Goal: Information Seeking & Learning: Find specific fact

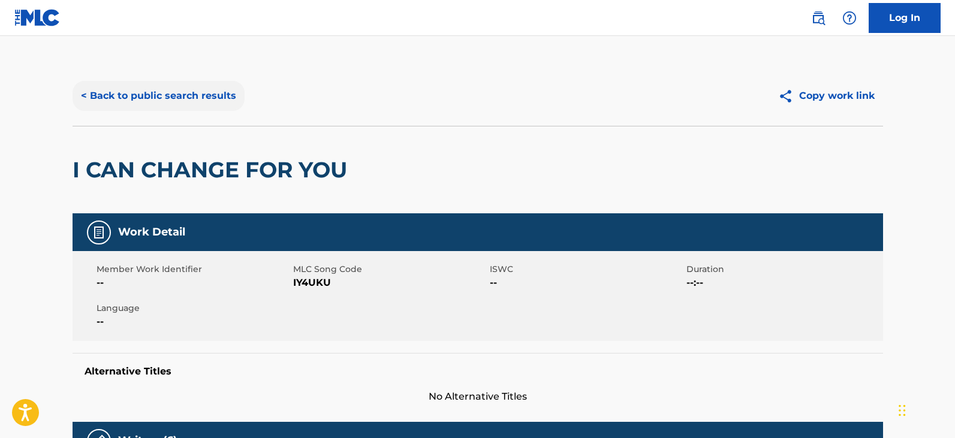
click at [158, 99] on button "< Back to public search results" at bounding box center [159, 96] width 172 height 30
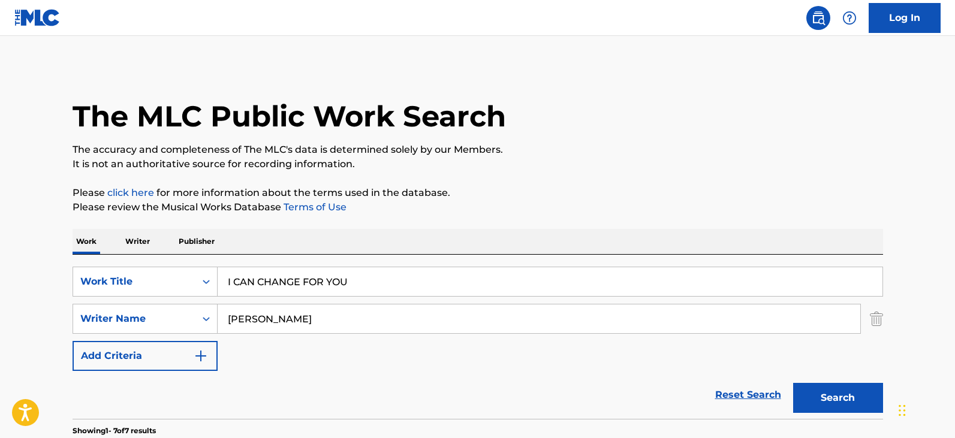
click at [330, 289] on input "I CAN CHANGE FOR YOU" at bounding box center [550, 281] width 665 height 29
paste input "Ayo Technology"
type input "Ayo Technology"
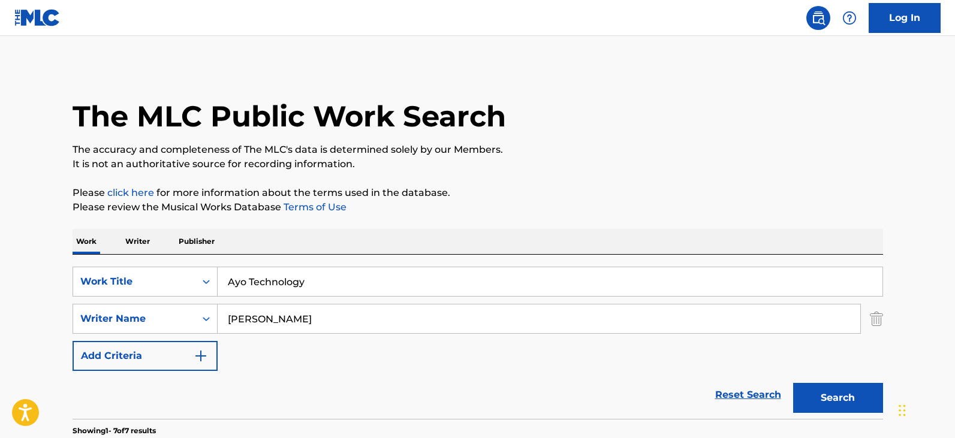
click at [363, 321] on input "[PERSON_NAME]" at bounding box center [539, 318] width 642 height 29
click at [363, 322] on input "[PERSON_NAME]" at bounding box center [539, 318] width 642 height 29
paste input "[PERSON_NAME]"
click at [363, 322] on input "[PERSON_NAME]" at bounding box center [539, 318] width 642 height 29
type input "[PERSON_NAME]"
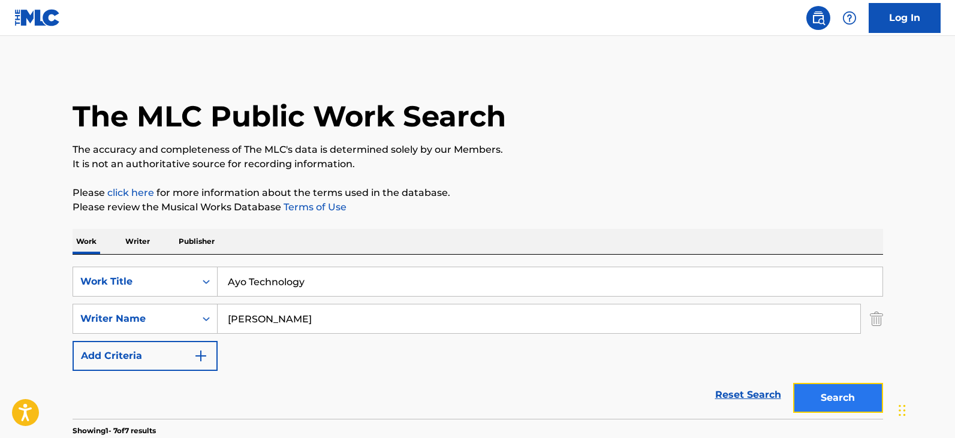
click at [850, 397] on button "Search" at bounding box center [838, 398] width 90 height 30
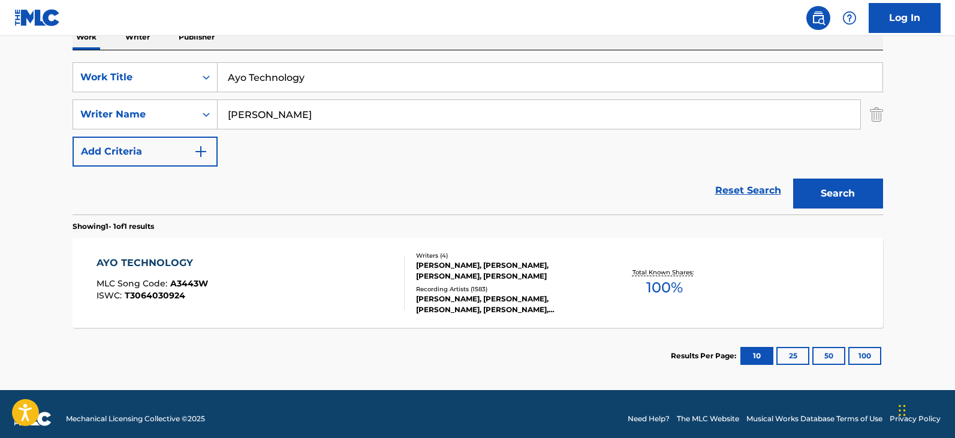
scroll to position [214, 0]
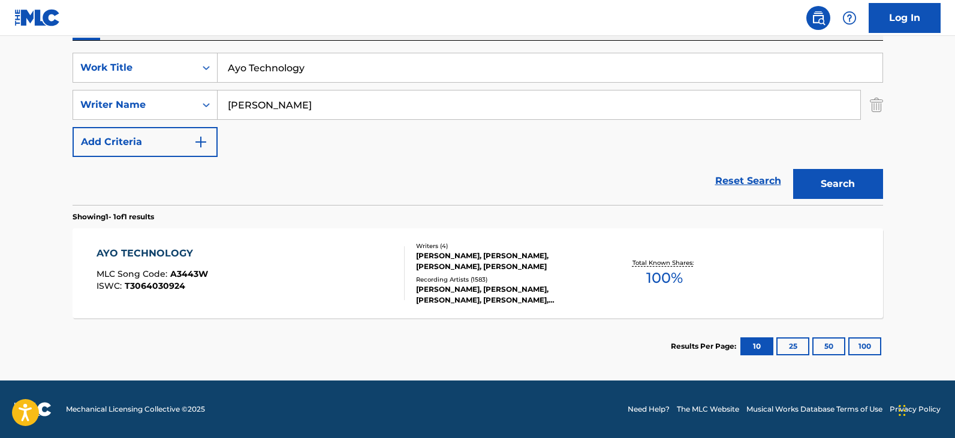
click at [539, 260] on div "[PERSON_NAME], [PERSON_NAME], [PERSON_NAME], [PERSON_NAME]" at bounding box center [506, 261] width 181 height 22
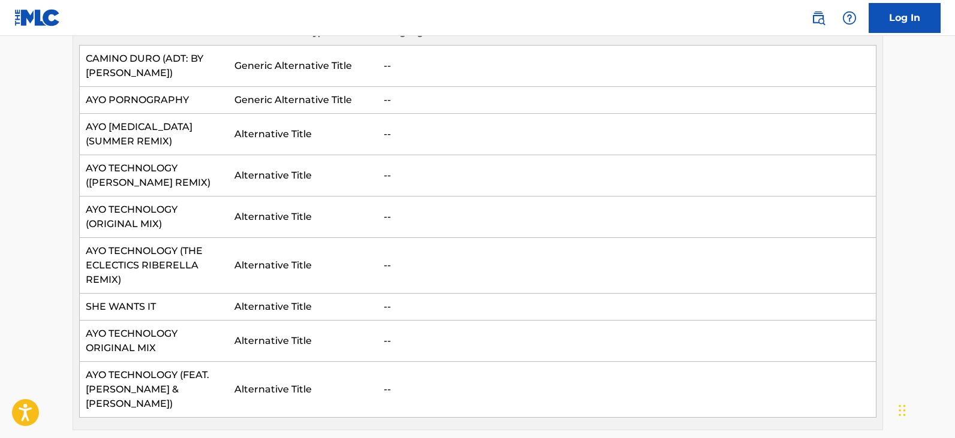
scroll to position [599, 0]
